Goal: Task Accomplishment & Management: Manage account settings

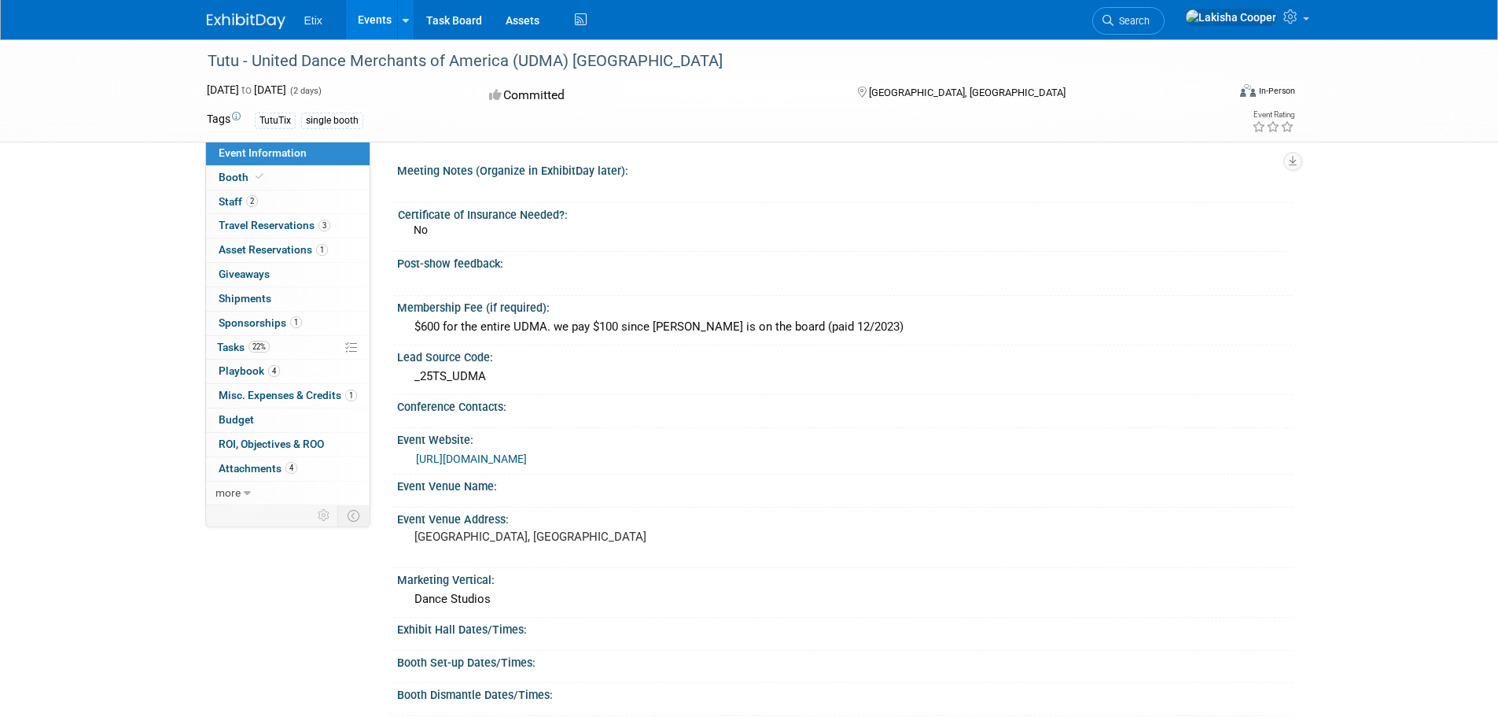
click at [374, 25] on link "Events" at bounding box center [374, 19] width 57 height 39
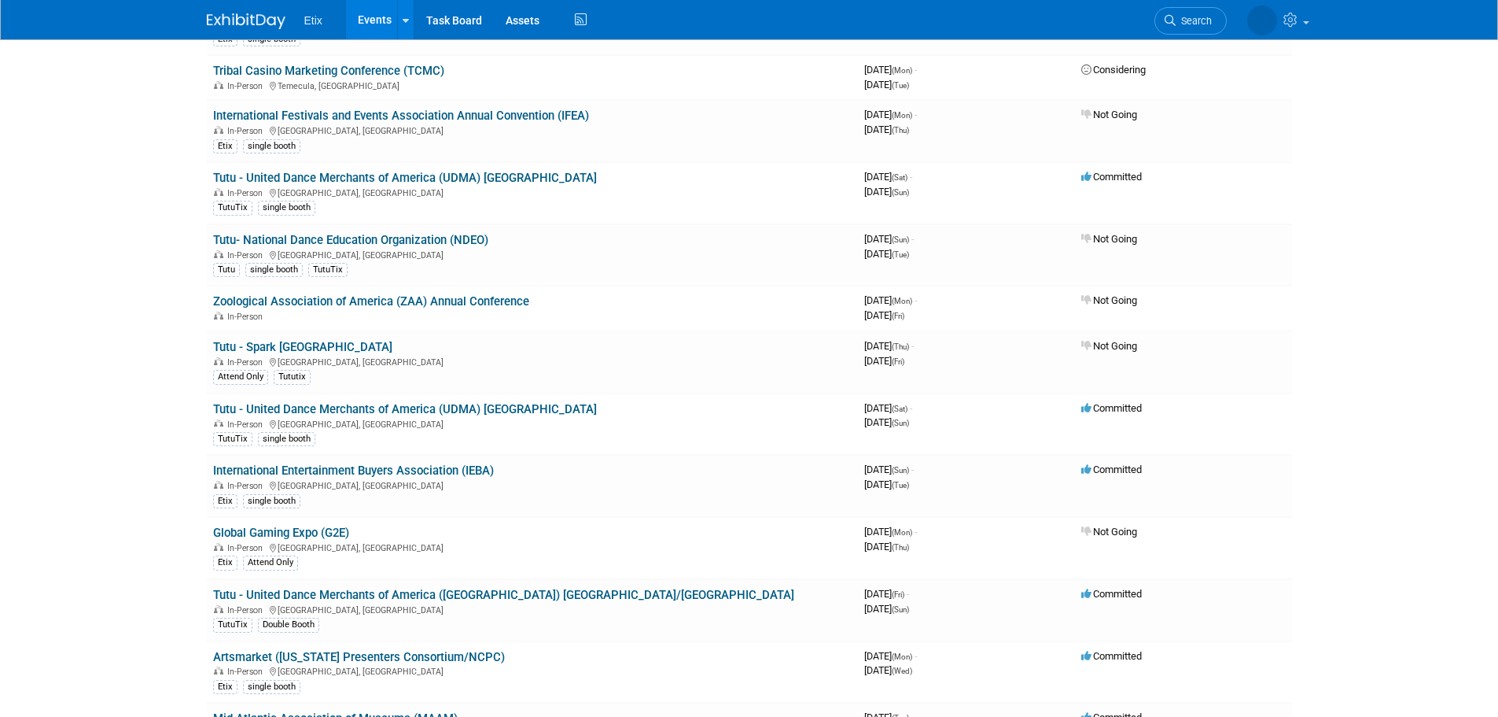
scroll to position [559, 0]
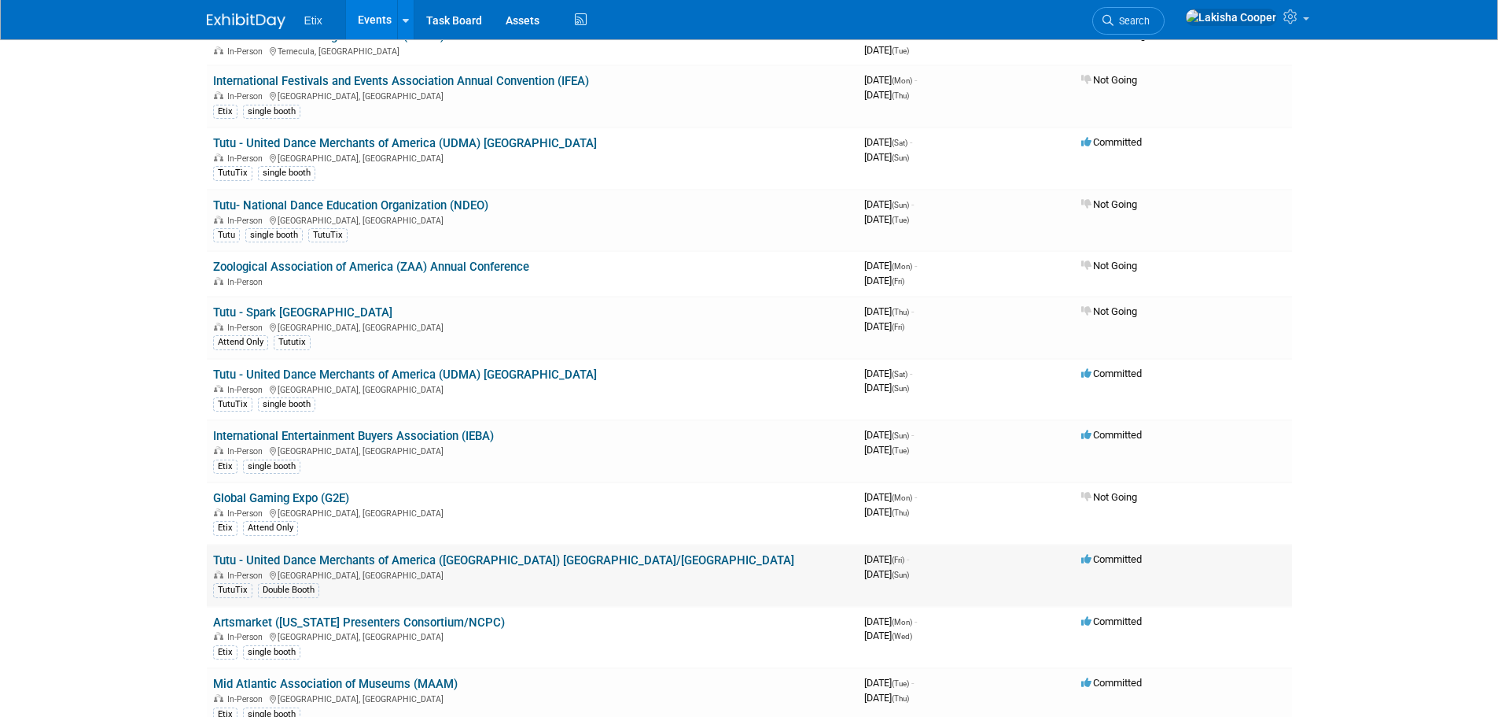
click at [439, 556] on link "Tutu - United Dance Merchants of America ([GEOGRAPHIC_DATA]) [GEOGRAPHIC_DATA]/…" at bounding box center [503, 560] width 581 height 14
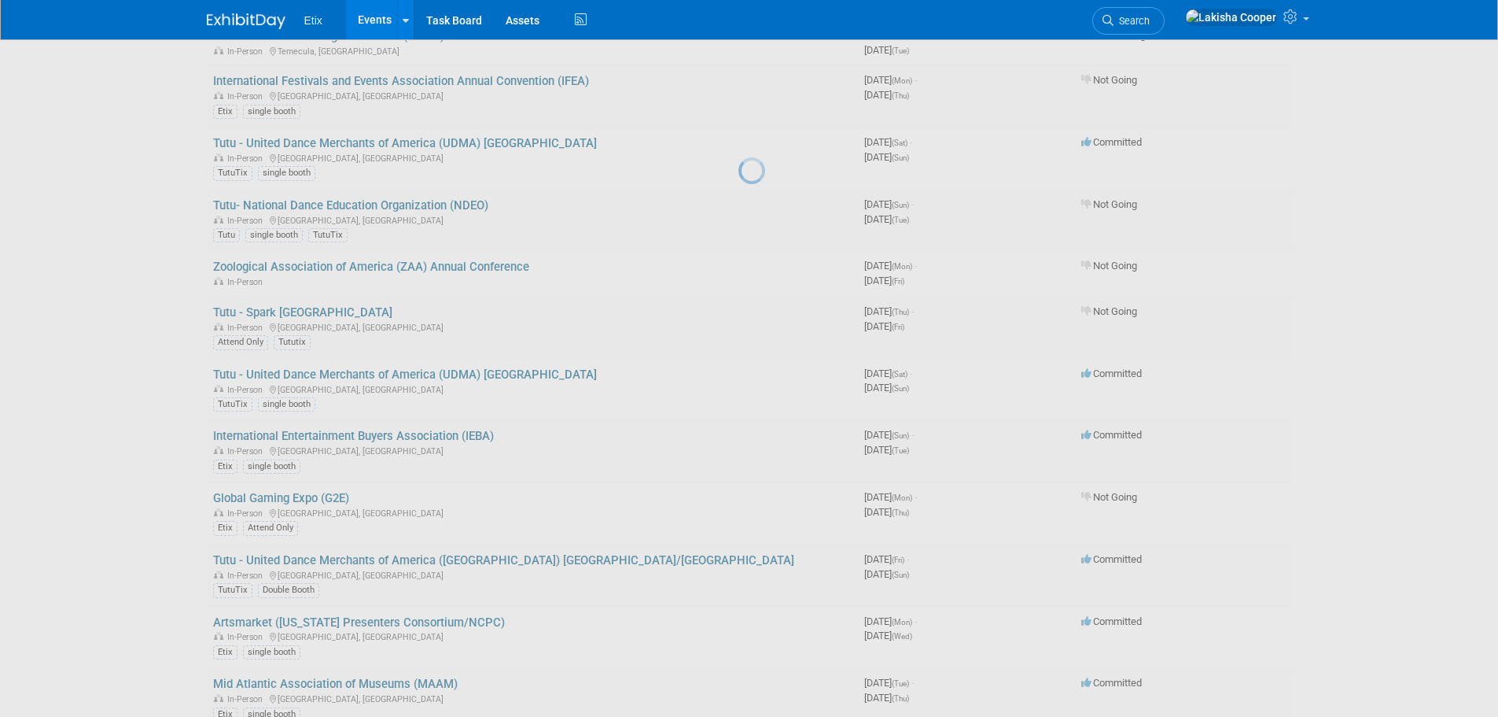
click at [739, 556] on div at bounding box center [750, 358] width 22 height 717
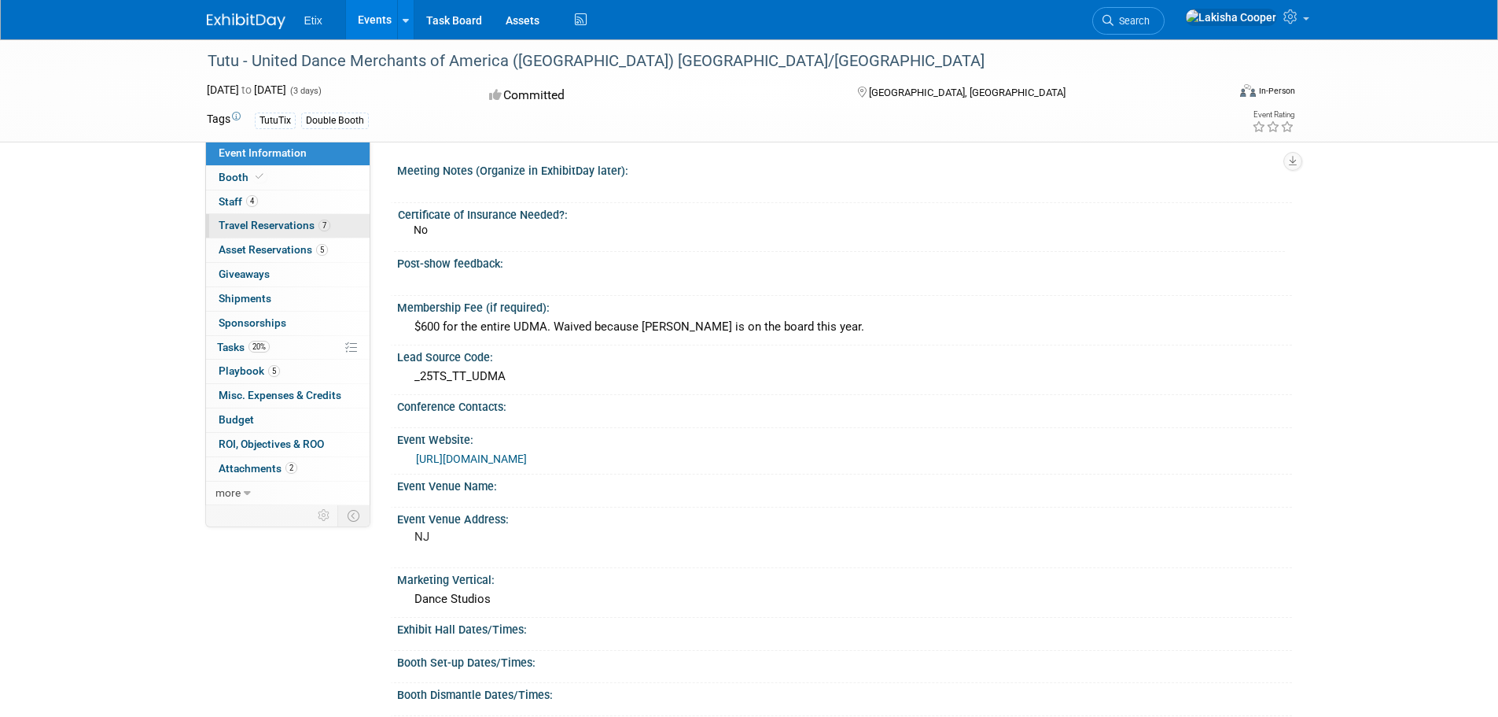
click at [291, 230] on span "Travel Reservations 7" at bounding box center [275, 225] width 112 height 13
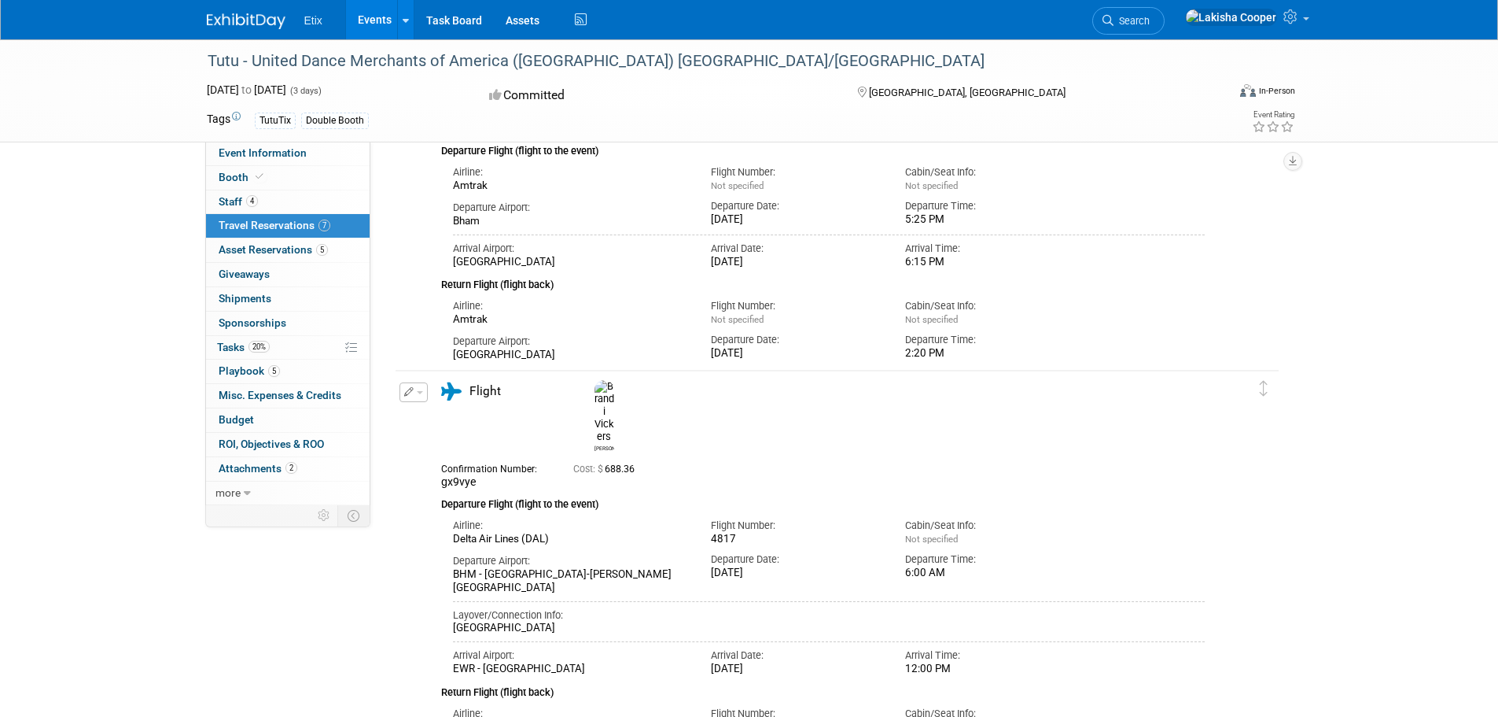
scroll to position [964, 0]
